Goal: Information Seeking & Learning: Learn about a topic

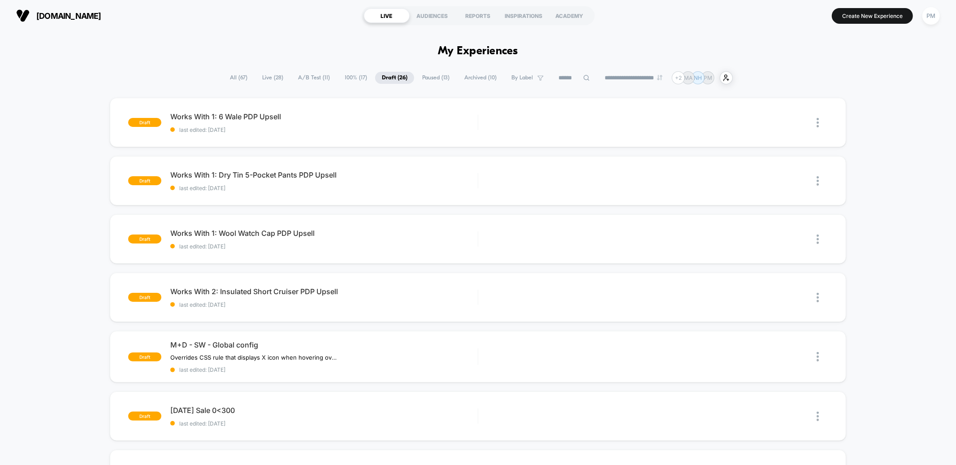
click at [436, 76] on span "Paused ( 13 )" at bounding box center [435, 78] width 41 height 12
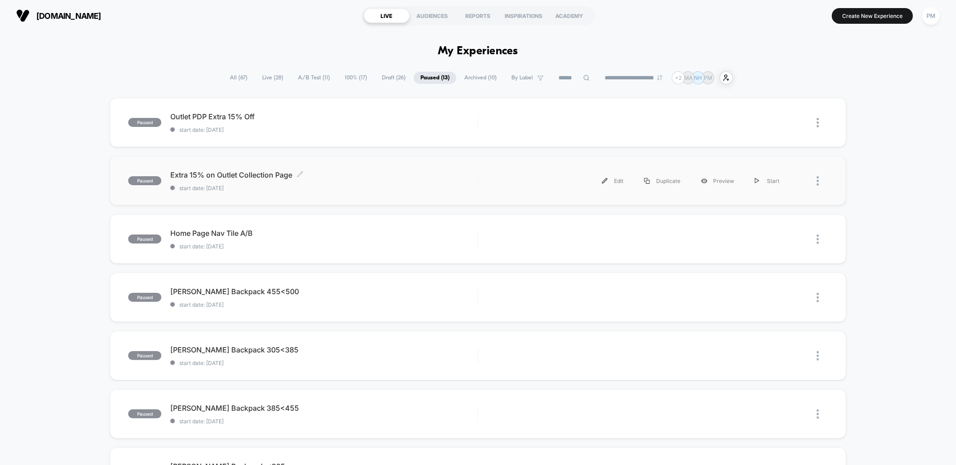
scroll to position [8, 0]
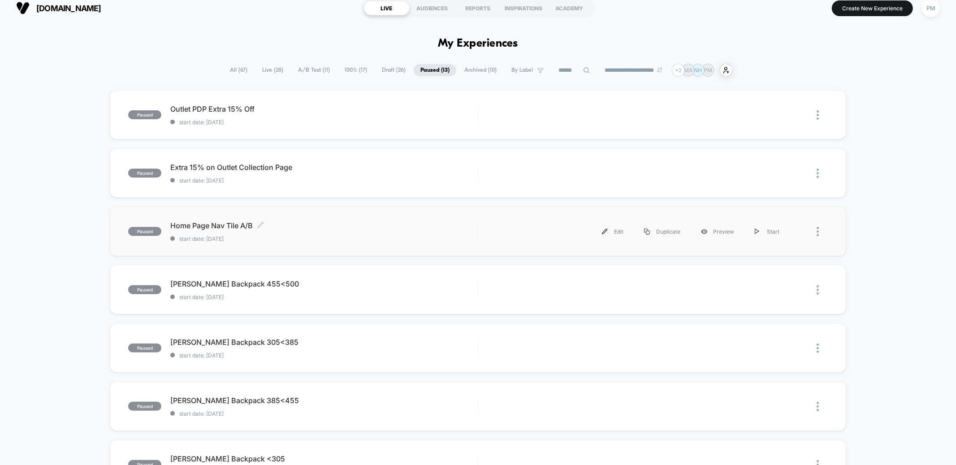
click at [351, 230] on div "Home Page Nav Tile A/B Click to edit experience details Click to edit experienc…" at bounding box center [323, 231] width 307 height 21
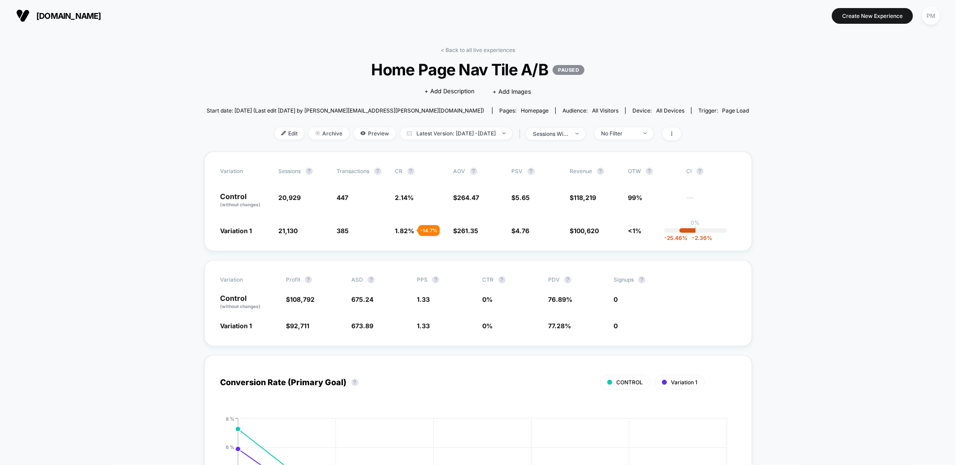
click at [431, 141] on div "< Back to all live experiences Home Page Nav Tile A/B PAUSED Click to edit expe…" at bounding box center [478, 99] width 543 height 105
click at [569, 136] on div "sessions with impression" at bounding box center [551, 133] width 36 height 7
click at [637, 133] on div "No Filter" at bounding box center [619, 133] width 36 height 7
click at [600, 204] on div at bounding box center [599, 202] width 7 height 7
click at [613, 256] on button "Save" at bounding box center [636, 263] width 82 height 15
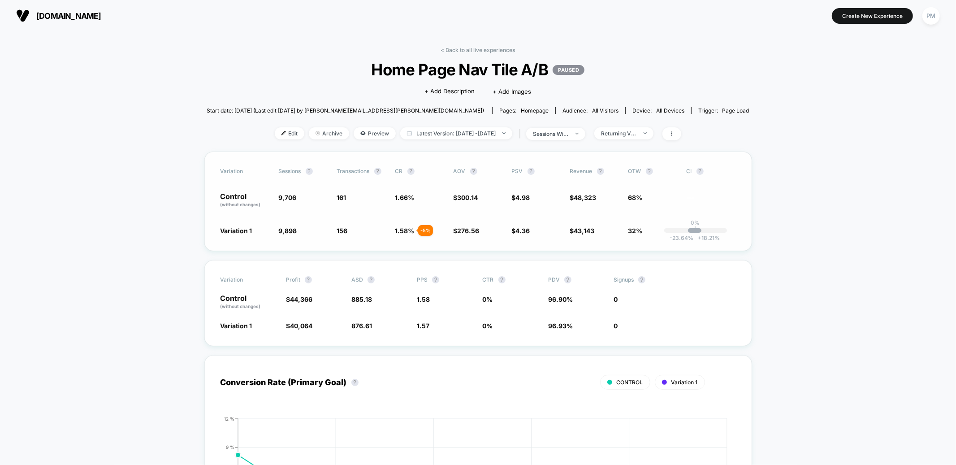
scroll to position [12, 0]
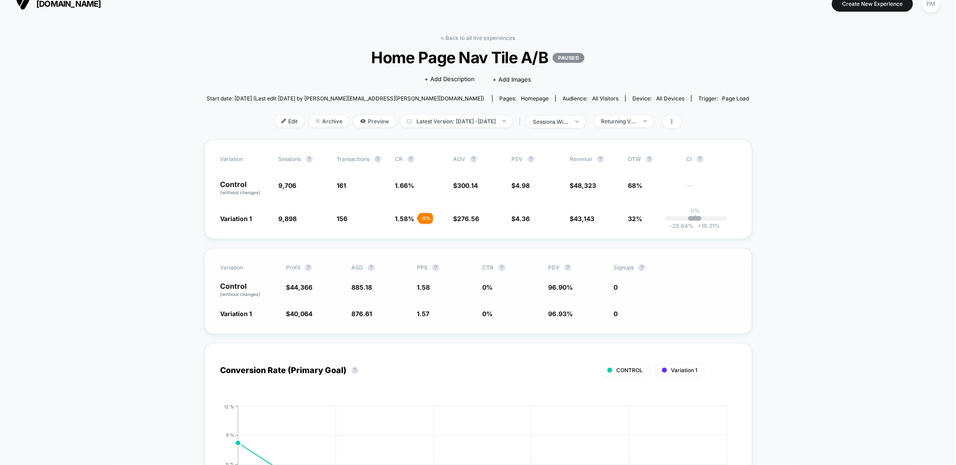
click at [453, 304] on div "Variation Profit ? ASD ? PPS ? CTR ? PDV ? Signups ? Control (without changes) …" at bounding box center [478, 291] width 548 height 86
click at [405, 212] on div "Variation Sessions ? Transactions ? CR ? AOV ? PSV ? Revenue ? OTW ? CI ? Contr…" at bounding box center [478, 188] width 548 height 99
click at [197, 8] on section "[DOMAIN_NAME]" at bounding box center [165, 3] width 305 height 22
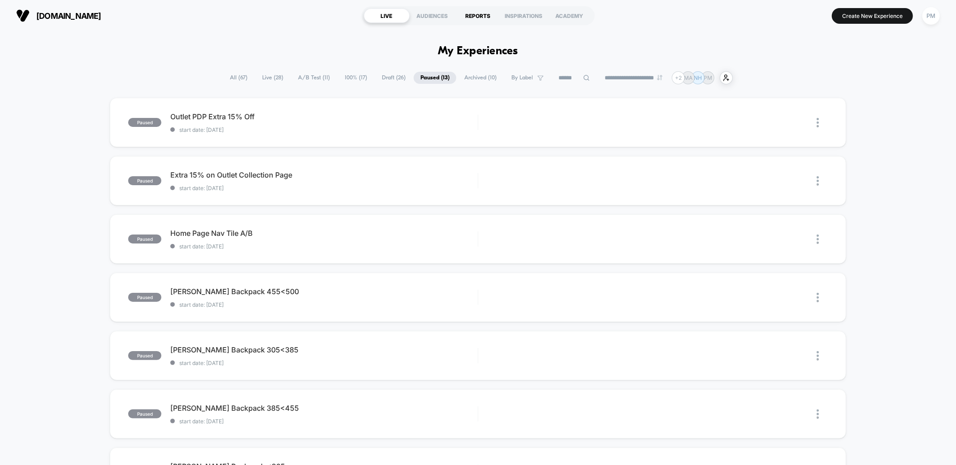
click at [485, 22] on div "REPORTS" at bounding box center [478, 16] width 46 height 14
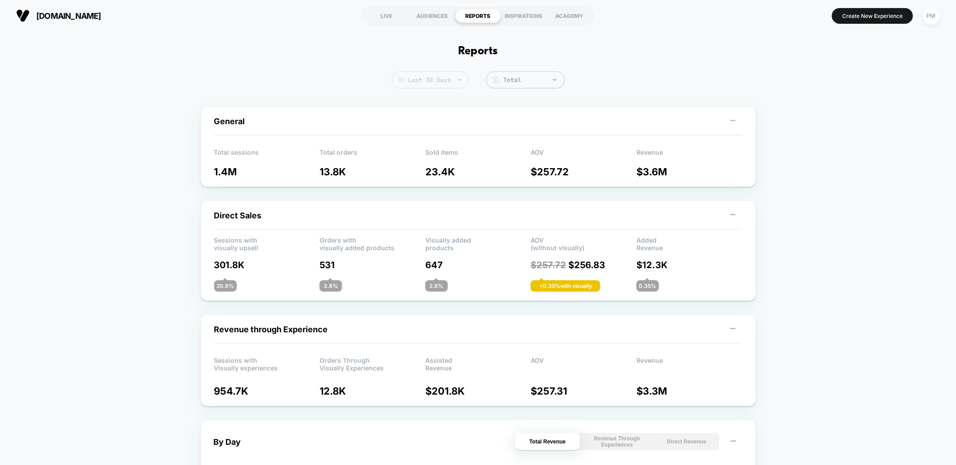
click at [445, 77] on span "Last 30 Days" at bounding box center [430, 79] width 77 height 17
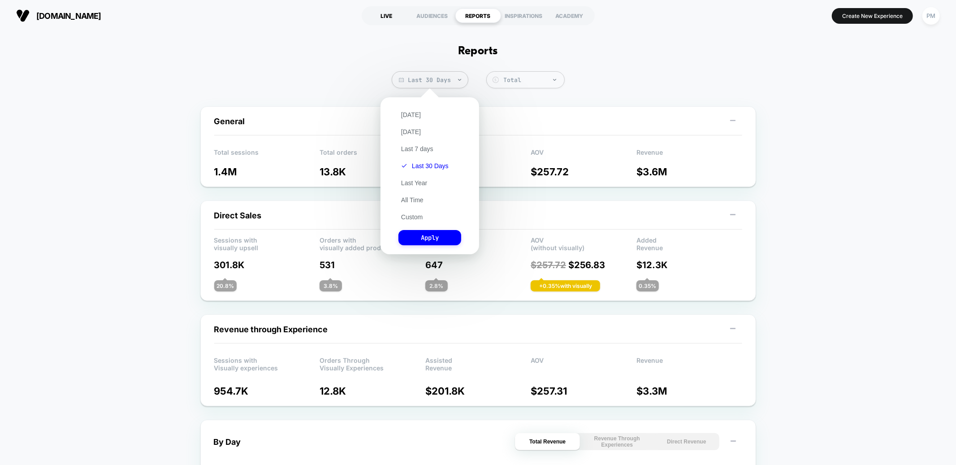
click at [383, 21] on div "LIVE" at bounding box center [387, 16] width 46 height 14
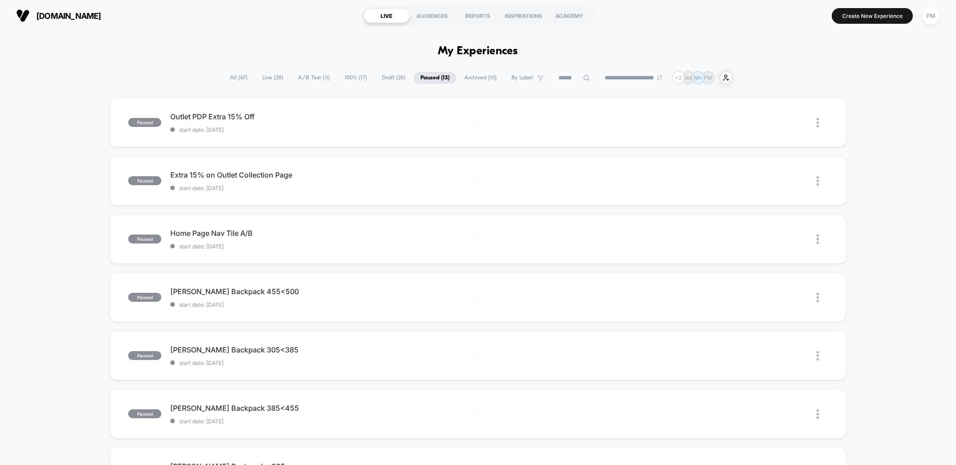
click at [475, 77] on span "Archived ( 10 )" at bounding box center [481, 78] width 46 height 12
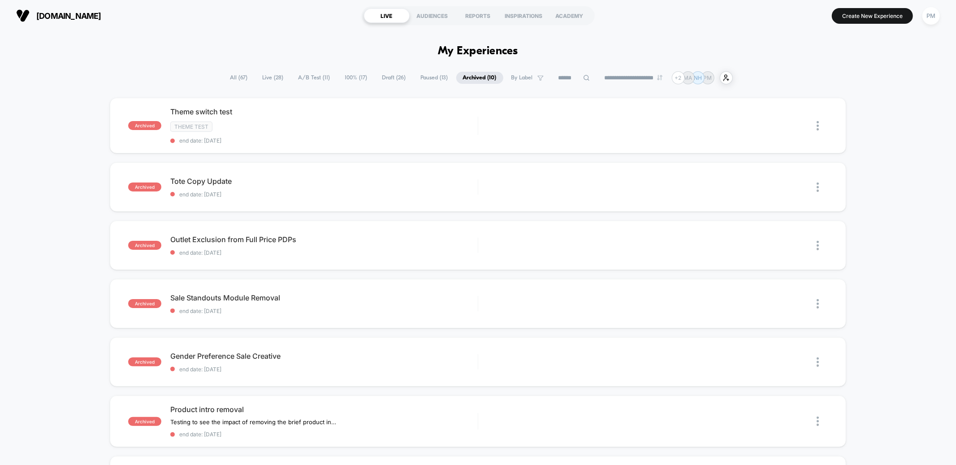
click at [429, 82] on span "Paused ( 13 )" at bounding box center [434, 78] width 41 height 12
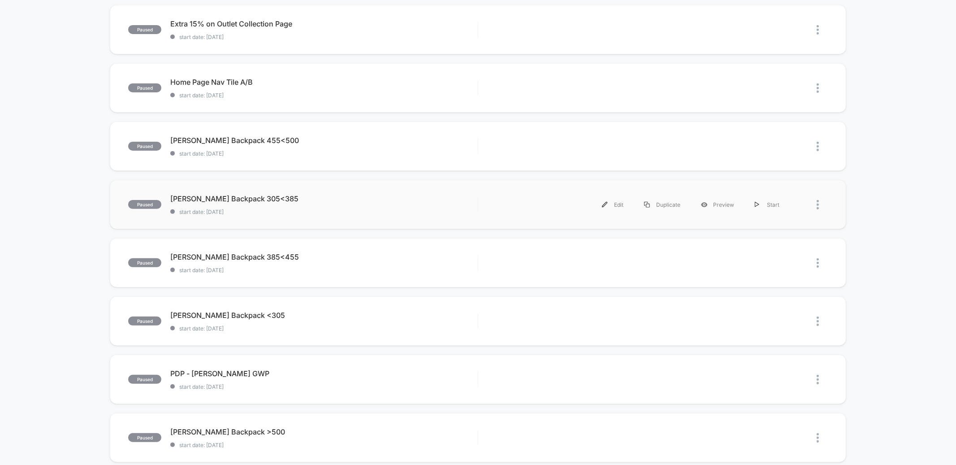
scroll to position [151, 0]
click at [441, 320] on div "[PERSON_NAME] Backpack <305 Click to edit experience details Click to edit expe…" at bounding box center [323, 321] width 307 height 21
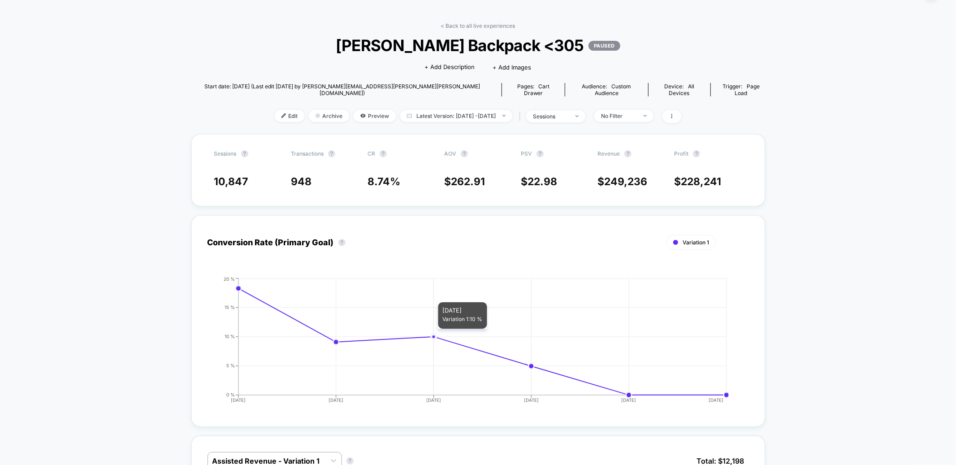
scroll to position [346, 0]
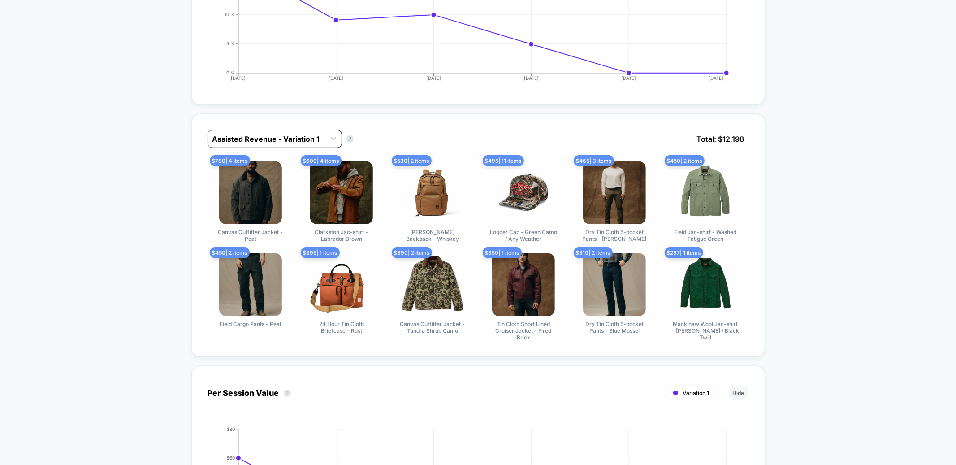
click at [309, 134] on div at bounding box center [266, 139] width 108 height 11
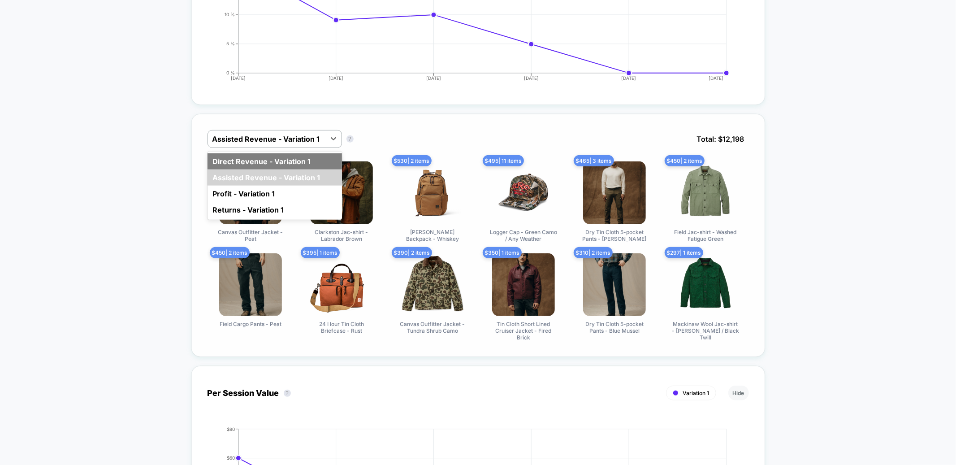
click at [276, 159] on div "Direct Revenue - Variation 1" at bounding box center [274, 161] width 134 height 16
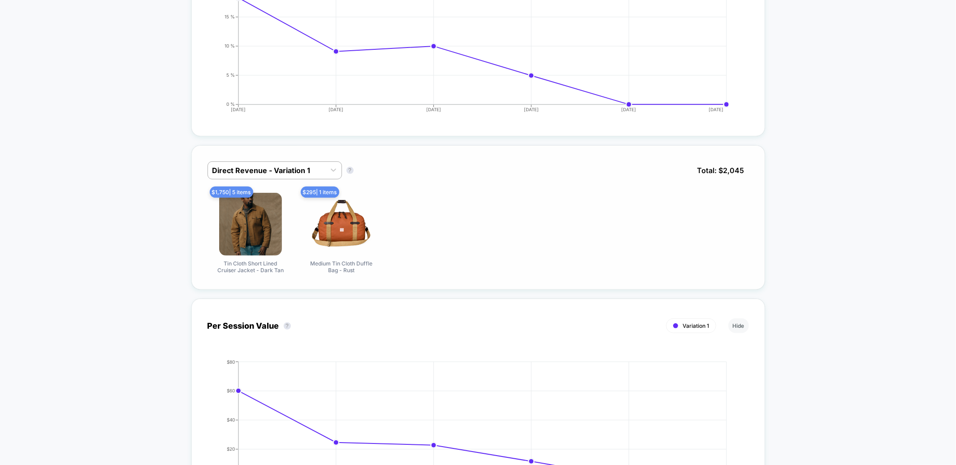
scroll to position [382, 0]
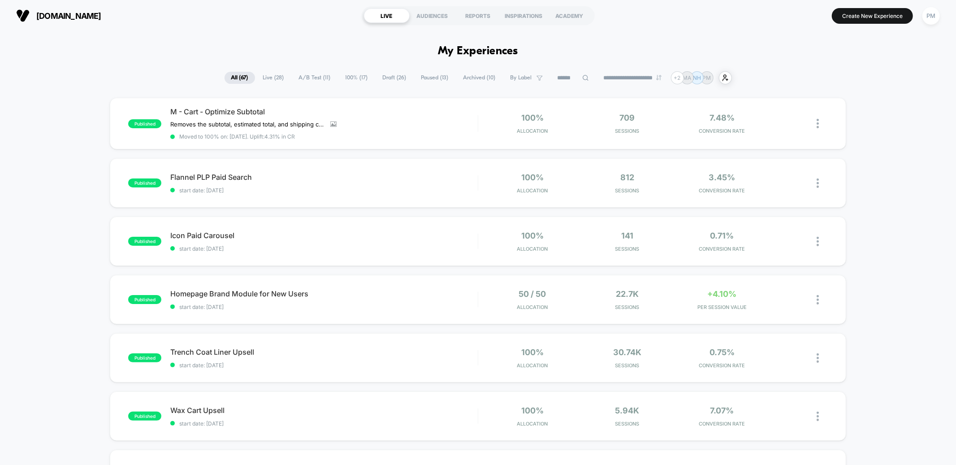
click at [395, 81] on span "Draft ( 26 )" at bounding box center [394, 78] width 37 height 12
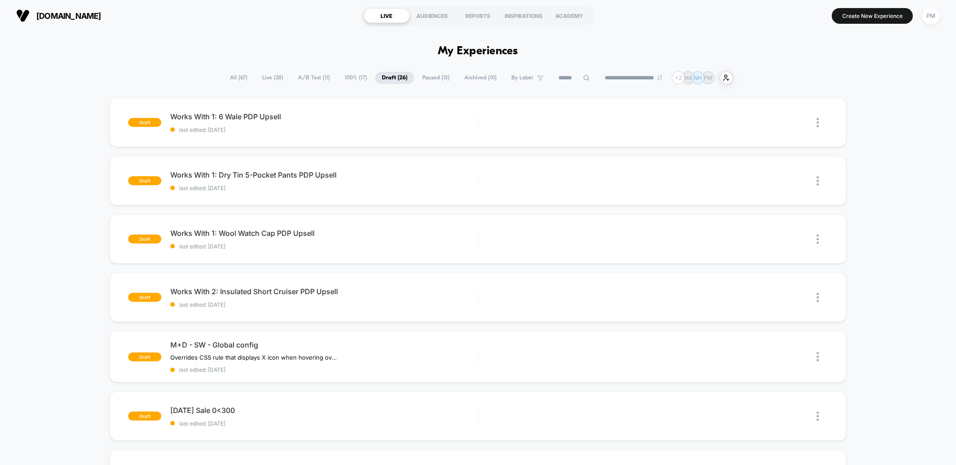
click at [428, 78] on span "Paused ( 13 )" at bounding box center [435, 78] width 41 height 12
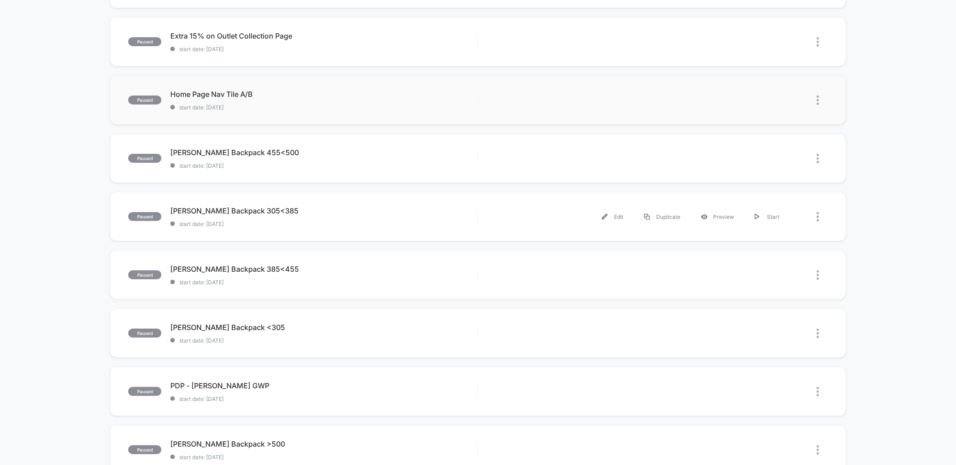
scroll to position [142, 0]
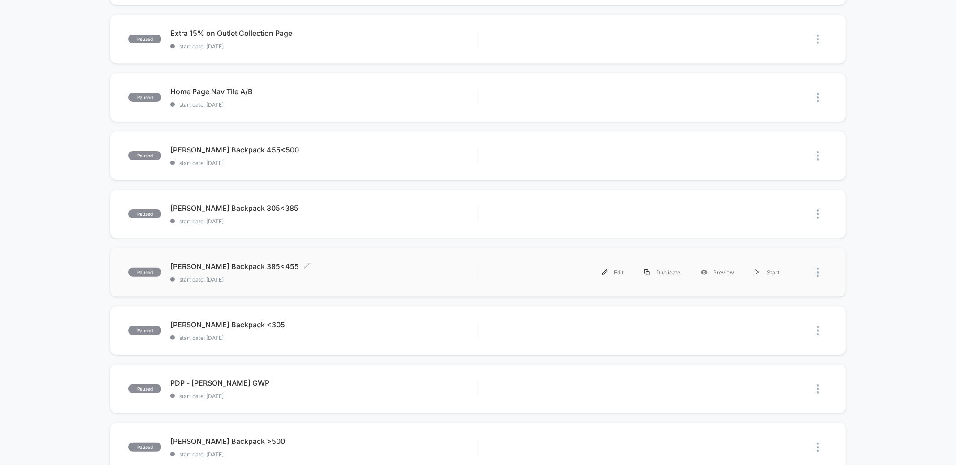
click at [323, 264] on span "Dryden Backpack 385<455 Click to edit experience details" at bounding box center [323, 266] width 307 height 9
click at [334, 269] on span "Dryden Backpack 305<385 Click to edit experience details" at bounding box center [323, 267] width 307 height 9
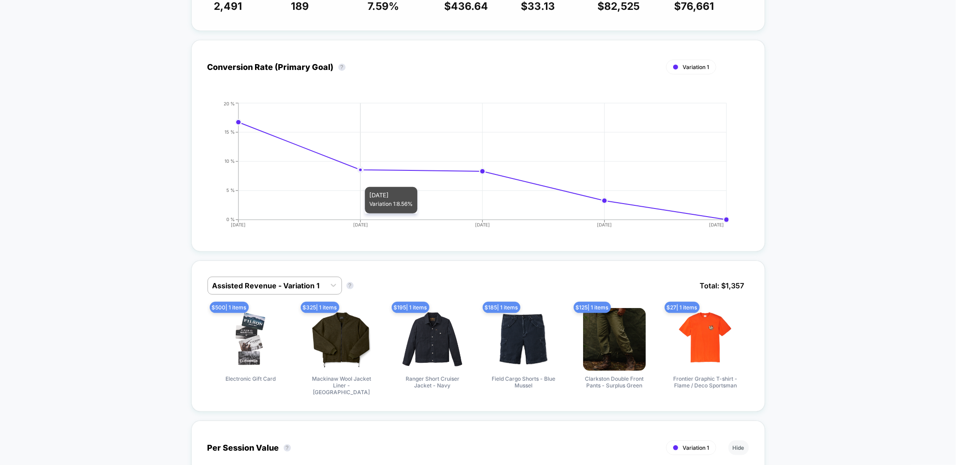
scroll to position [203, 0]
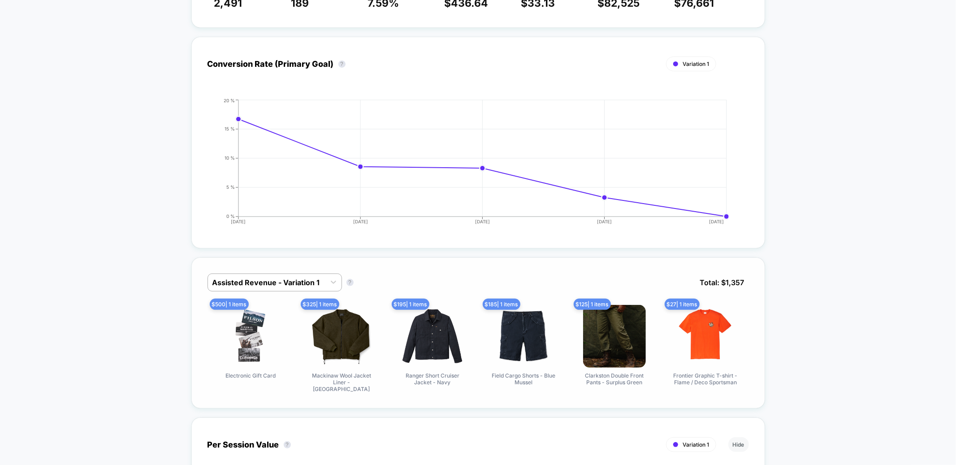
click at [290, 265] on div "Assisted Revenue - Variation 1 Assisted Revenue - Variation 1 ? Total: $ 1,357 …" at bounding box center [478, 332] width 574 height 151
click at [288, 277] on div at bounding box center [266, 282] width 108 height 11
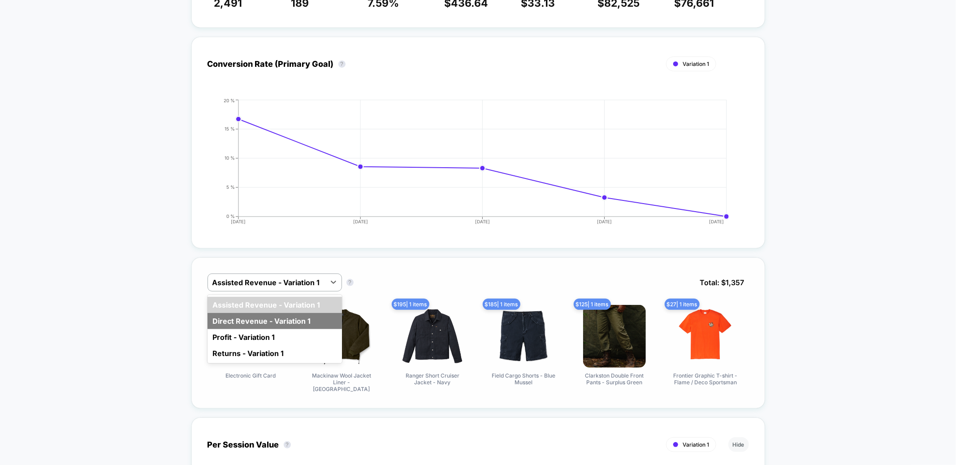
click at [279, 315] on div "Direct Revenue - Variation 1" at bounding box center [274, 321] width 134 height 16
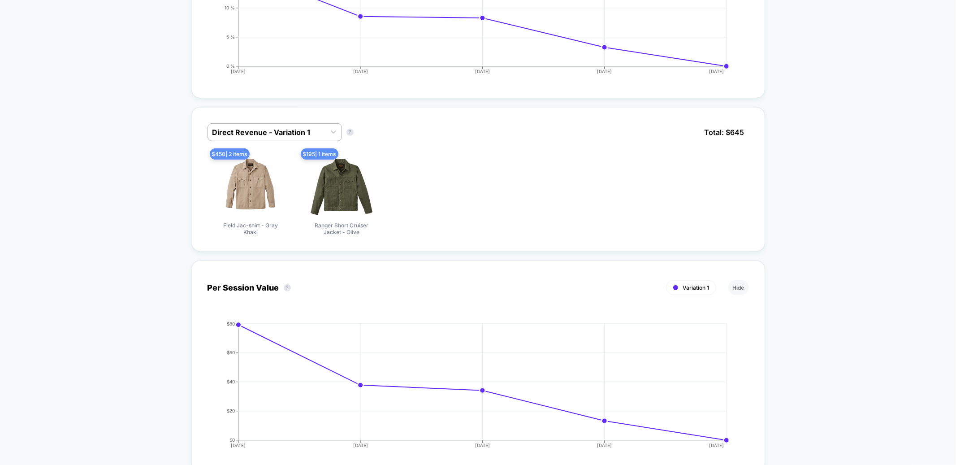
scroll to position [354, 0]
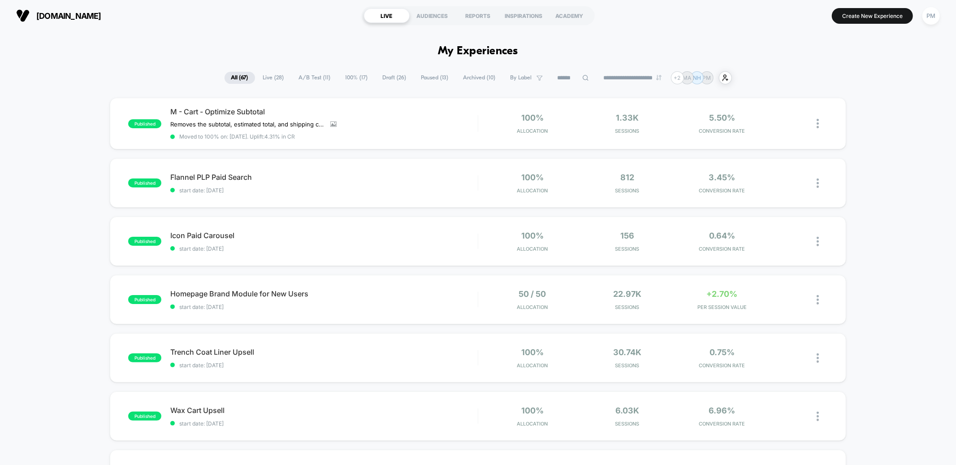
click at [437, 78] on span "Paused ( 13 )" at bounding box center [434, 78] width 41 height 12
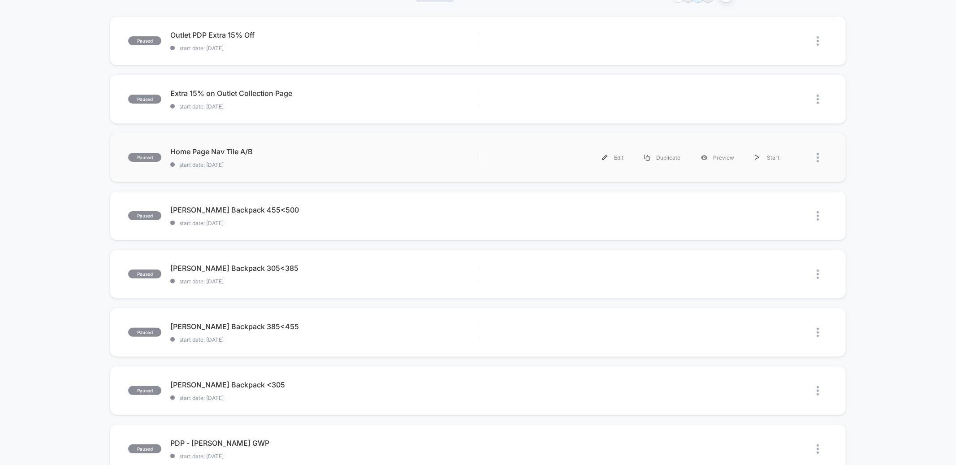
scroll to position [82, 0]
click at [334, 340] on span "start date: [DATE]" at bounding box center [323, 338] width 307 height 7
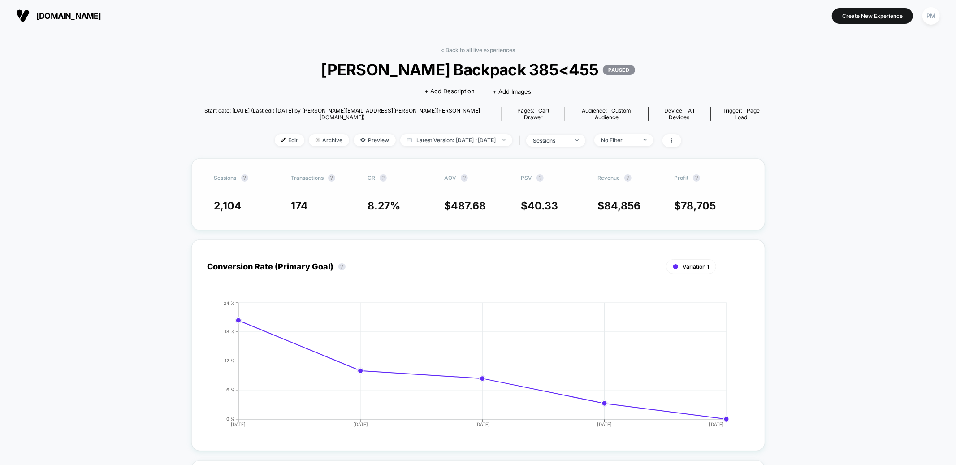
scroll to position [192, 0]
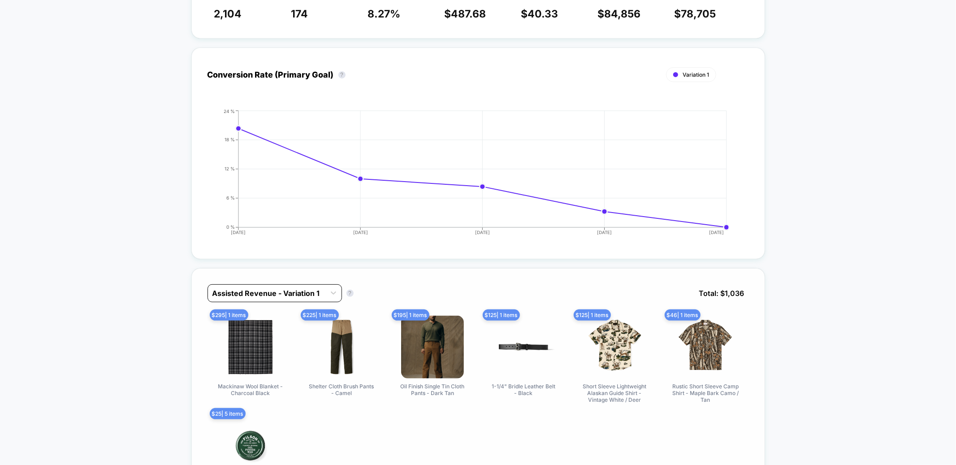
click at [321, 288] on div at bounding box center [266, 293] width 108 height 11
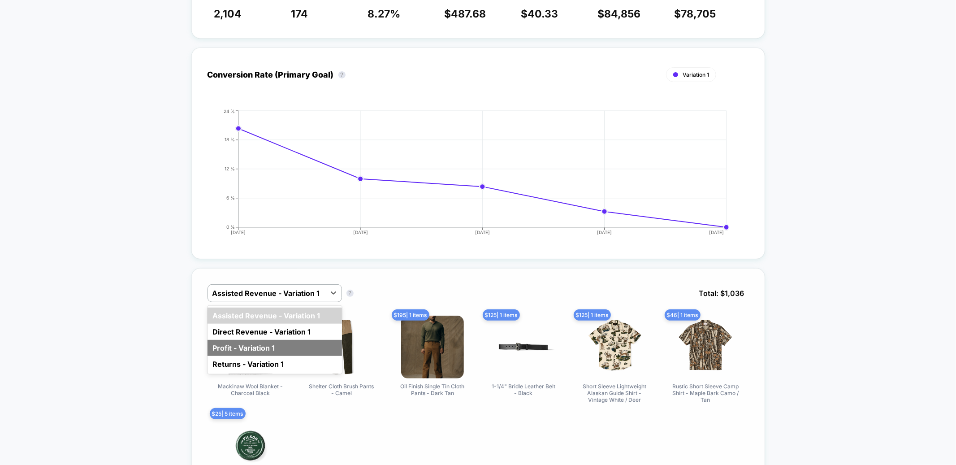
click at [287, 340] on div "Profit - Variation 1" at bounding box center [274, 348] width 134 height 16
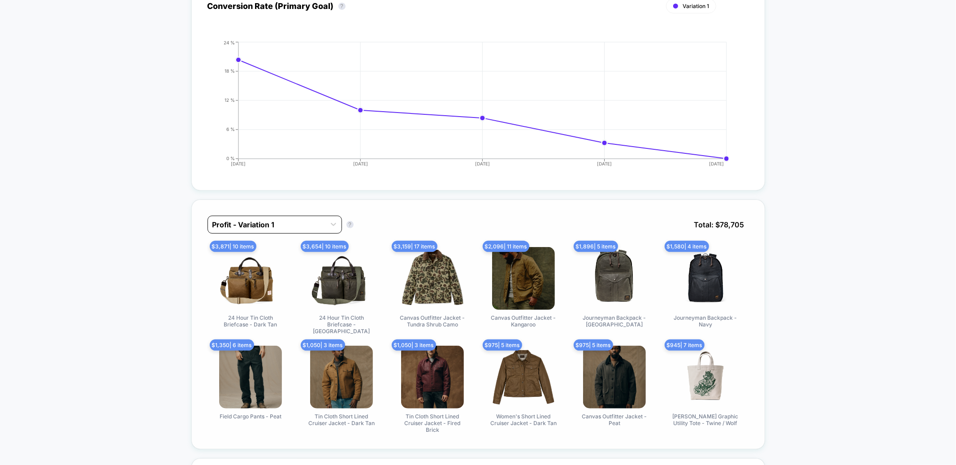
scroll to position [262, 0]
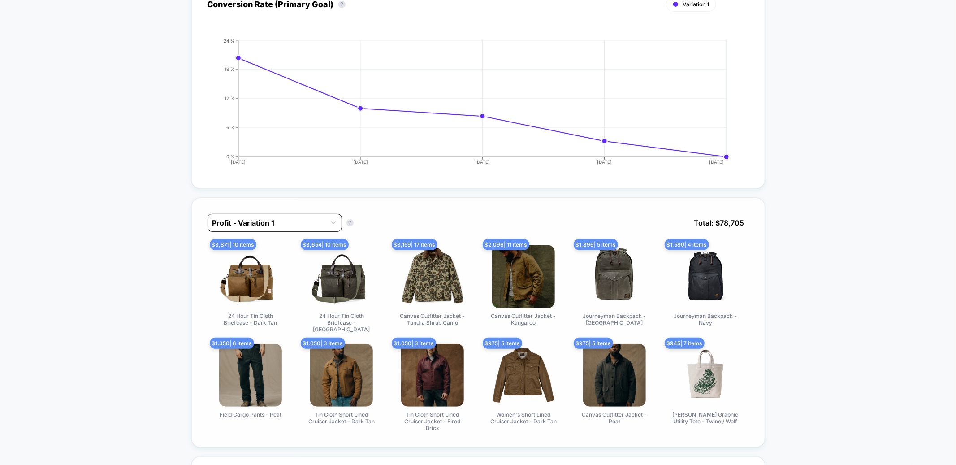
click at [313, 219] on div at bounding box center [266, 222] width 108 height 11
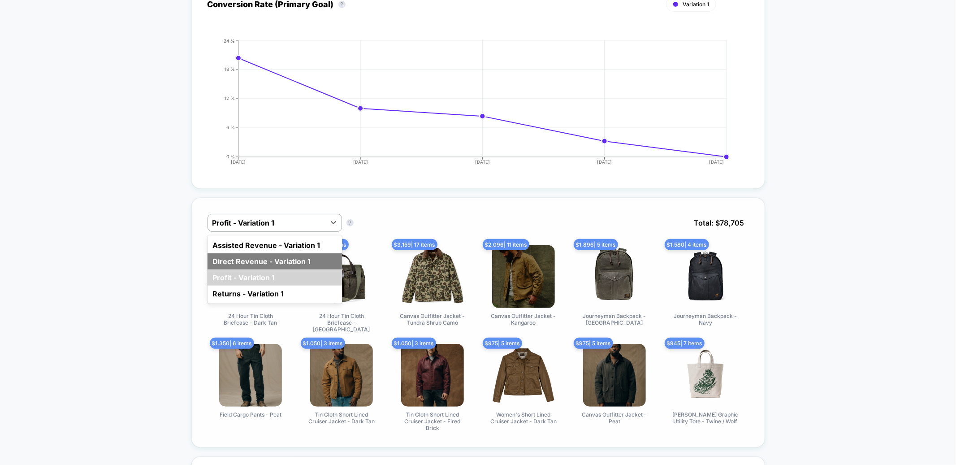
click at [290, 253] on div "Direct Revenue - Variation 1" at bounding box center [274, 261] width 134 height 16
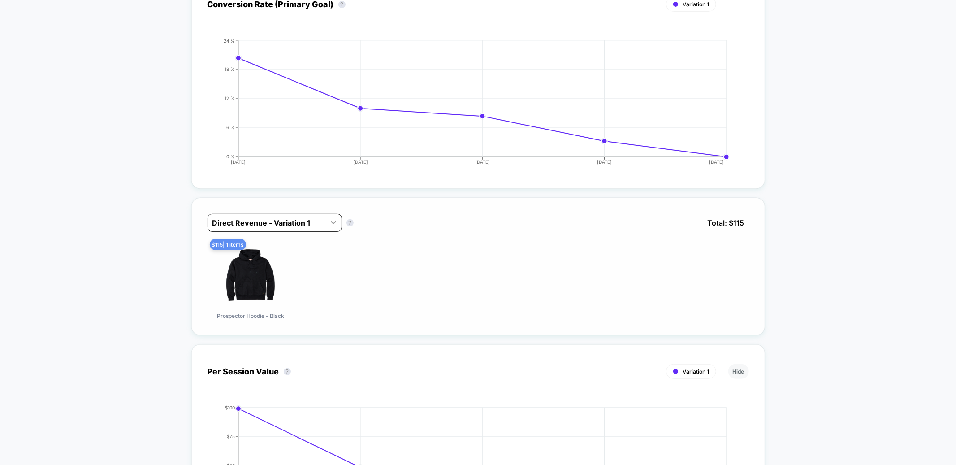
scroll to position [289, 0]
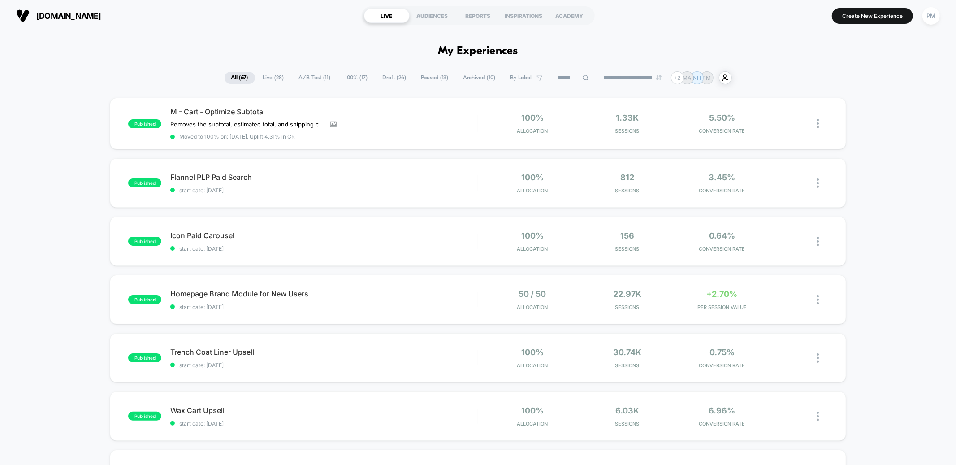
click at [430, 79] on span "Paused ( 13 )" at bounding box center [434, 78] width 41 height 12
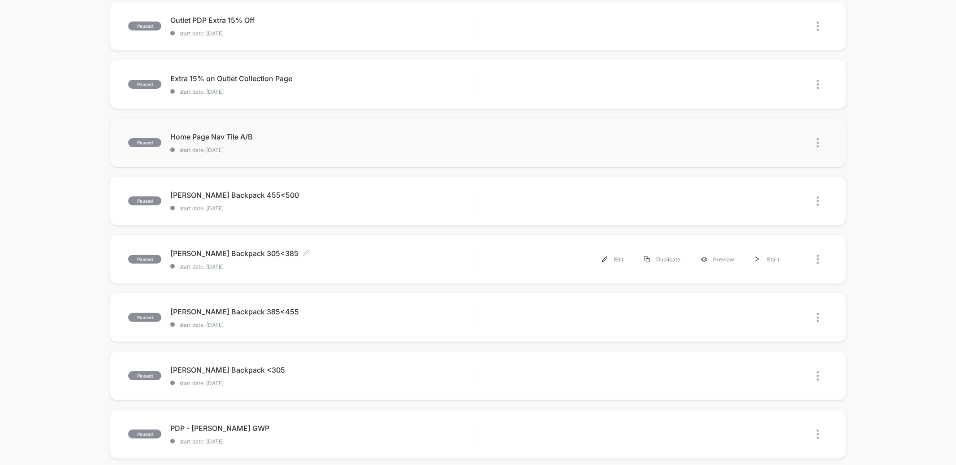
scroll to position [97, 0]
click at [337, 208] on span "start date: [DATE]" at bounding box center [323, 207] width 307 height 7
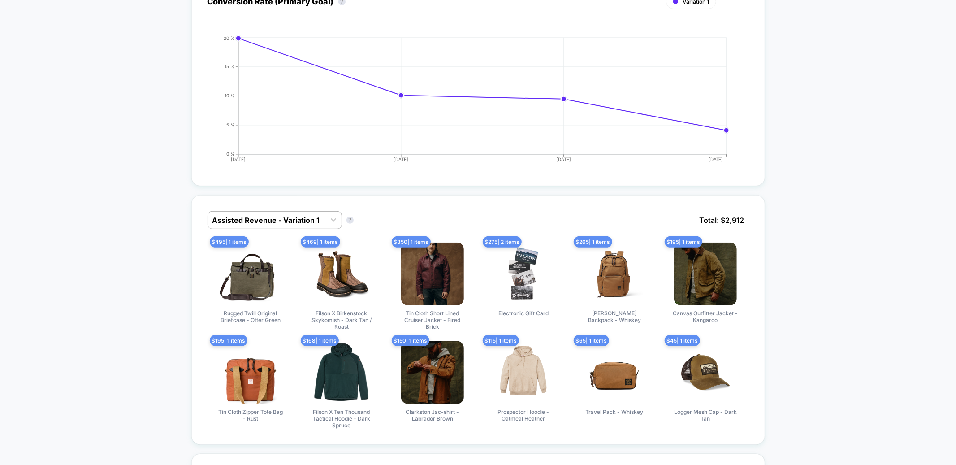
scroll to position [267, 0]
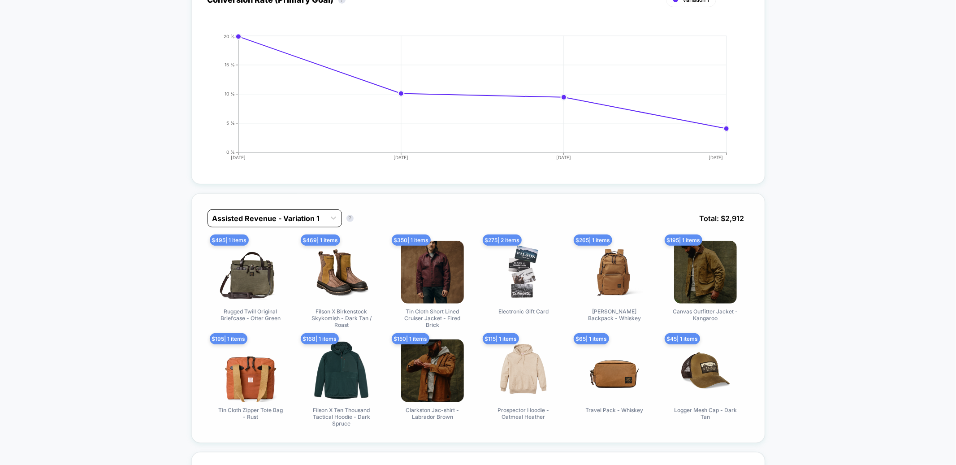
click at [321, 213] on div at bounding box center [266, 218] width 108 height 11
click at [371, 193] on div "Assisted Revenue - Variation 1 Assisted Revenue - Variation 1 ? Total: $ 2,912 …" at bounding box center [478, 318] width 574 height 250
